Goal: Find specific page/section: Find specific page/section

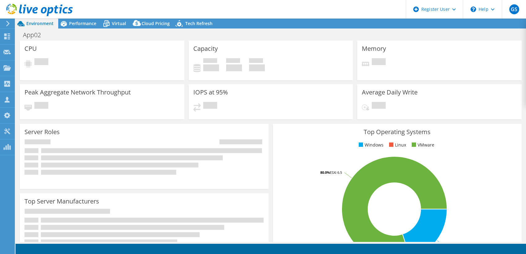
select select "USEast"
select select "USD"
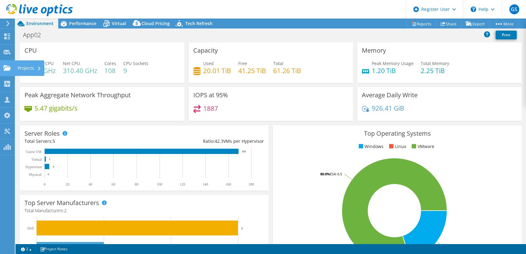
click at [16, 67] on div "Projects" at bounding box center [30, 67] width 30 height 15
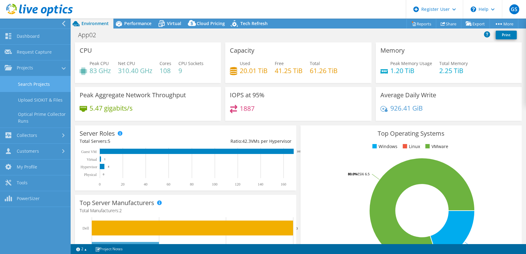
click at [44, 89] on link "Search Projects" at bounding box center [35, 84] width 71 height 16
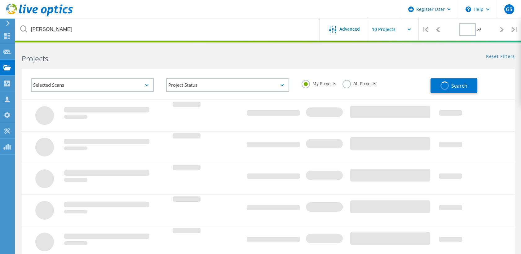
type input "1"
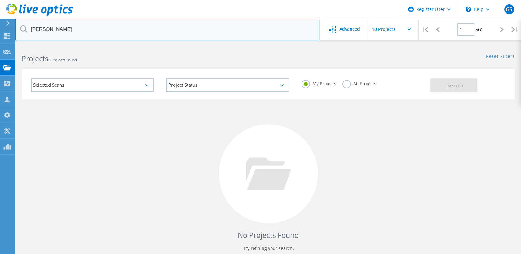
click at [86, 24] on input "Kyle Newell" at bounding box center [167, 30] width 304 height 22
type input "Bill Morwood"
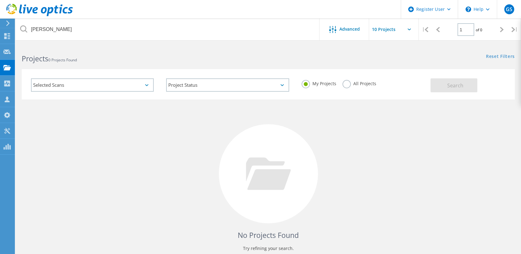
click at [347, 85] on label "All Projects" at bounding box center [360, 83] width 34 height 6
click at [0, 0] on input "All Projects" at bounding box center [0, 0] width 0 height 0
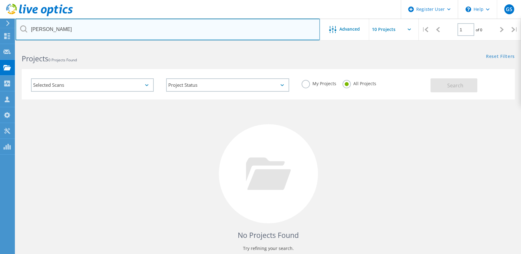
click at [77, 36] on input "Bill Morwood" at bounding box center [167, 30] width 304 height 22
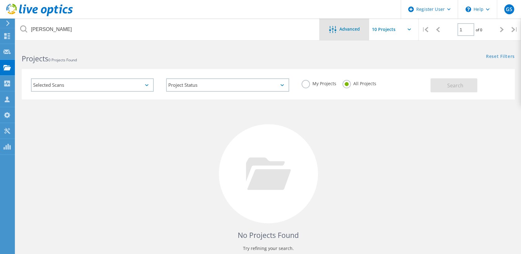
click at [340, 29] on span "Advanced" at bounding box center [349, 29] width 20 height 4
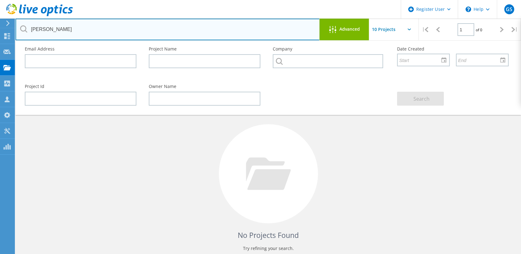
click at [99, 29] on input "Bill Morwood" at bounding box center [167, 30] width 304 height 22
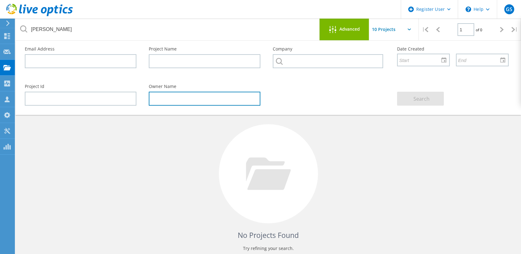
click at [165, 101] on input "text" at bounding box center [205, 99] width 112 height 14
paste input "Bill Morwood"
type input "Bill Morwood"
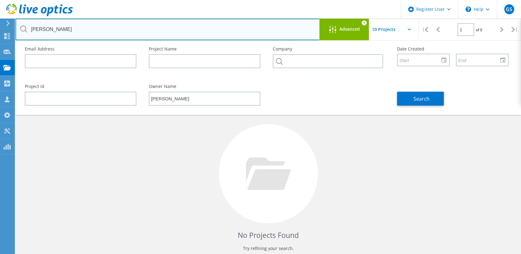
click at [69, 30] on input "Bill Morwood" at bounding box center [167, 30] width 304 height 22
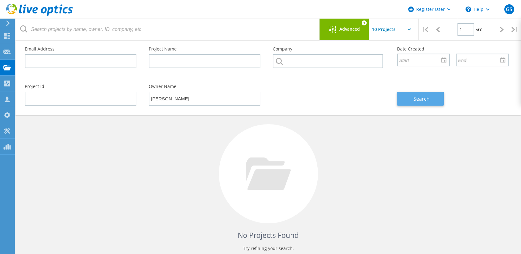
click at [423, 97] on span "Search" at bounding box center [422, 98] width 16 height 7
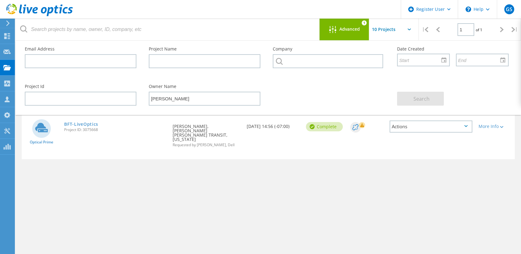
click at [337, 29] on div at bounding box center [334, 30] width 10 height 8
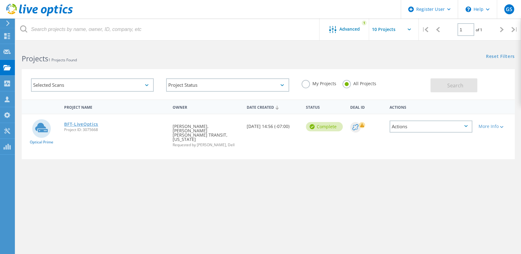
click at [84, 124] on link "BFT-LiveOptics" at bounding box center [81, 124] width 34 height 4
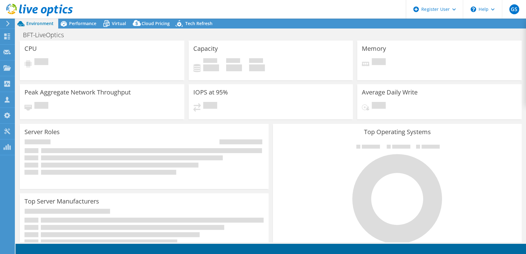
select select "USD"
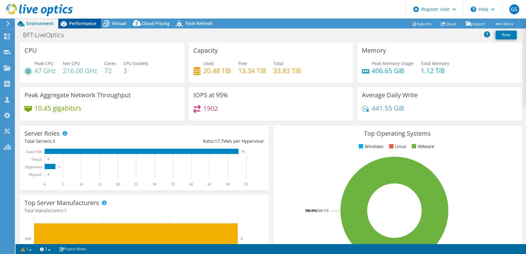
click at [73, 20] on span "Performance" at bounding box center [82, 23] width 27 height 6
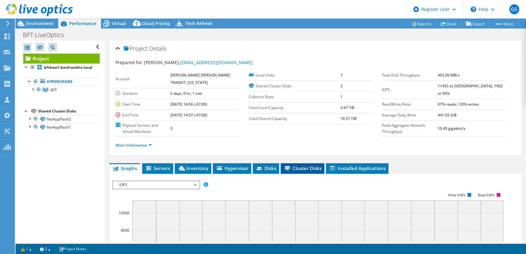
click at [308, 167] on span "Cluster Disks" at bounding box center [303, 168] width 38 height 6
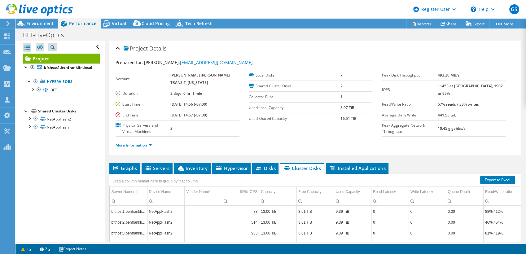
scroll to position [86, 0]
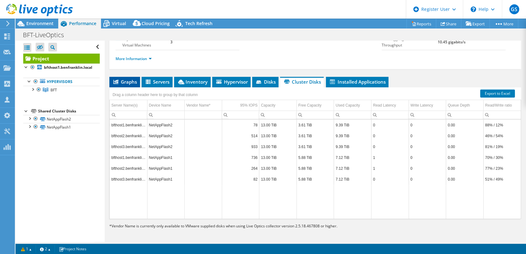
click at [117, 80] on icon at bounding box center [115, 82] width 5 height 4
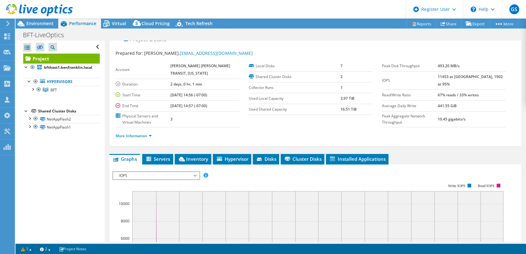
scroll to position [0, 0]
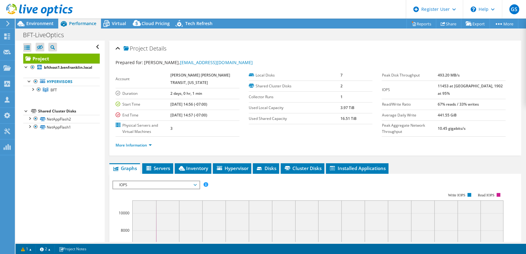
click at [26, 20] on div at bounding box center [36, 10] width 73 height 21
click at [33, 26] on span "Environment" at bounding box center [39, 23] width 27 height 6
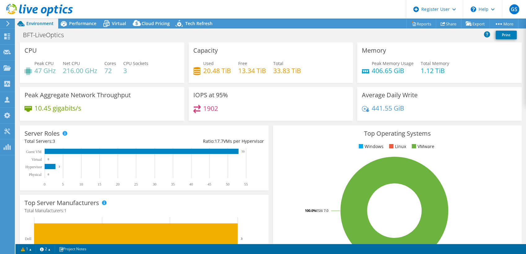
click at [86, 16] on header "GS Dell User Garrett Sackley Garrett.Sackley@dell.com Dell My Profile Log Out \…" at bounding box center [263, 9] width 526 height 19
click at [83, 22] on span "Performance" at bounding box center [82, 23] width 27 height 6
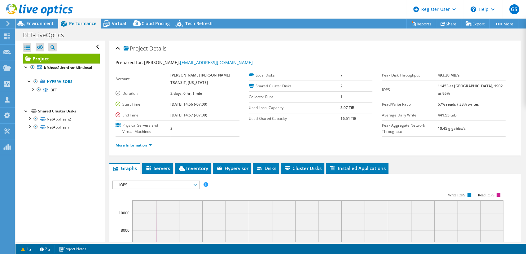
click at [280, 171] on ul "Graphs Servers Inventory Hypervisor Disks Cluster Disks Installed Applications" at bounding box center [315, 168] width 412 height 11
click at [292, 170] on span "Cluster Disks" at bounding box center [303, 168] width 38 height 6
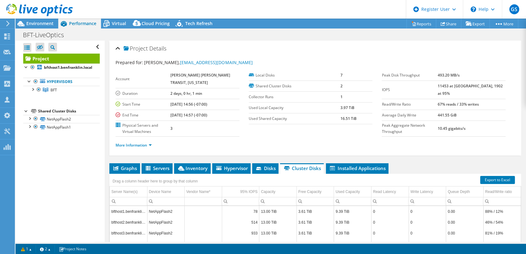
scroll to position [86, 0]
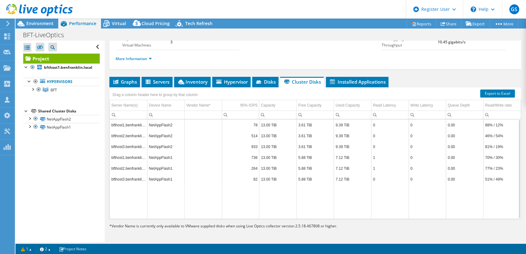
click at [292, 170] on td "13.00 TiB" at bounding box center [278, 168] width 38 height 11
